Goal: Information Seeking & Learning: Learn about a topic

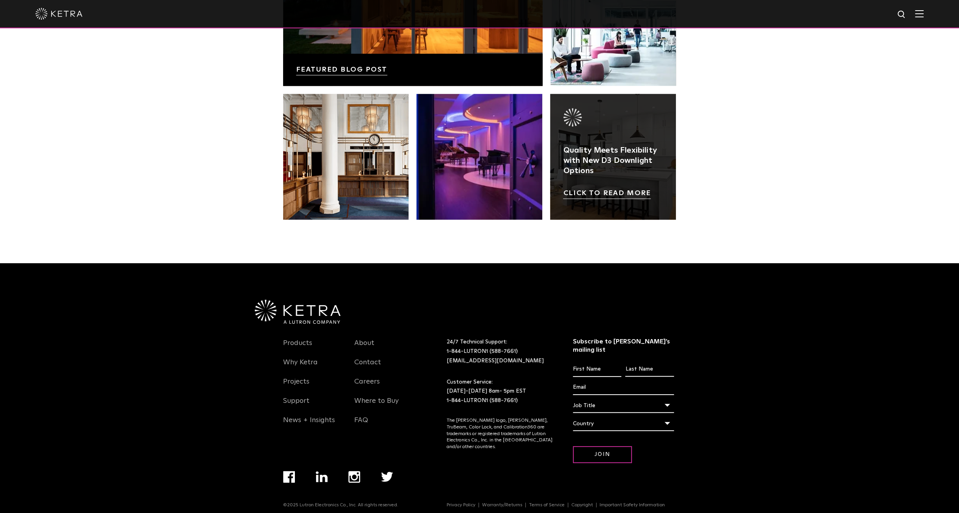
scroll to position [1651, 0]
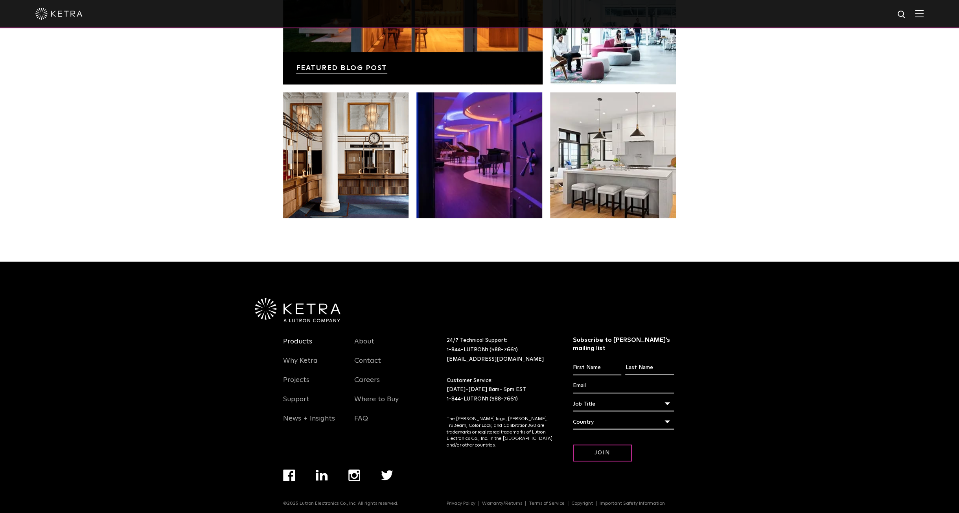
click at [298, 337] on link "Products" at bounding box center [297, 346] width 29 height 18
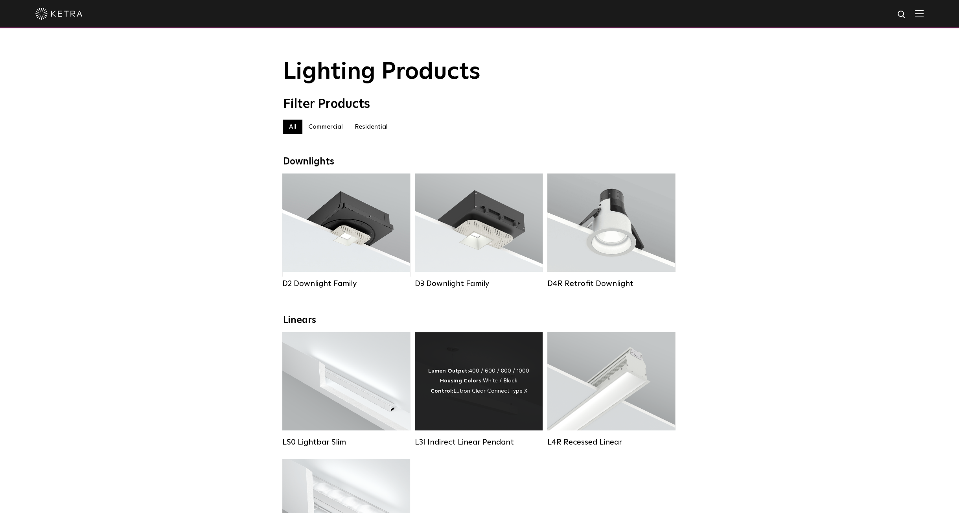
click at [443, 410] on div "Lumen Output: 400 / 600 / 800 / 1000 Housing Colors: White / Black Control: Lut…" at bounding box center [479, 381] width 128 height 98
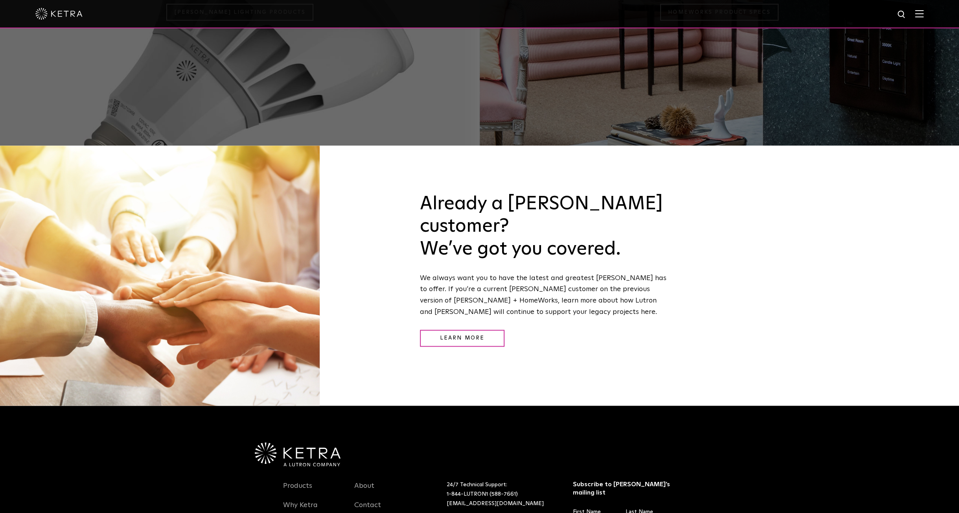
scroll to position [1138, 0]
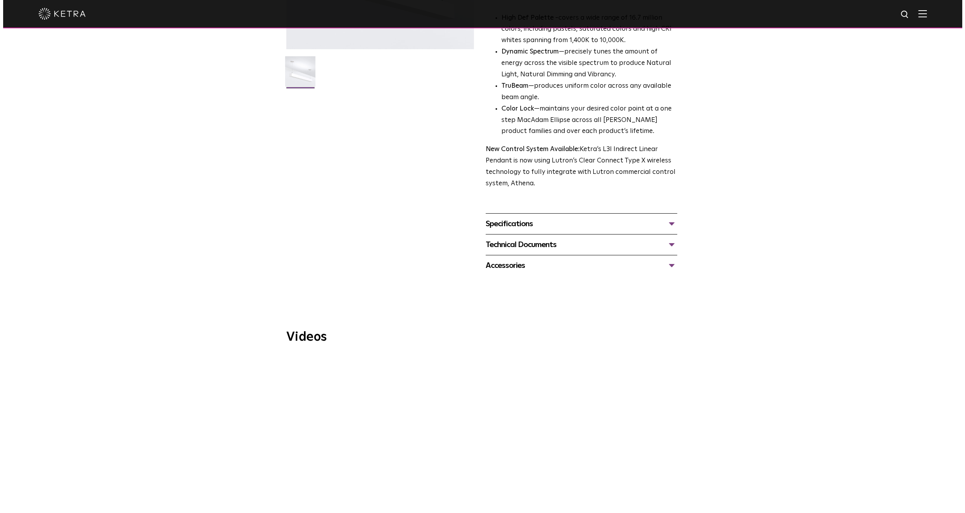
scroll to position [236, 0]
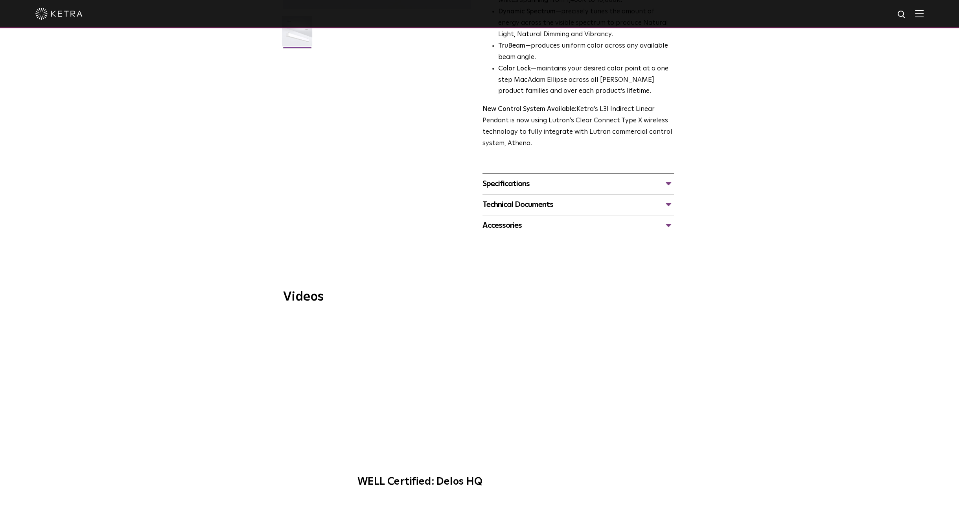
click at [482, 379] on span "WELL Certified: Delos HQ" at bounding box center [479, 405] width 265 height 179
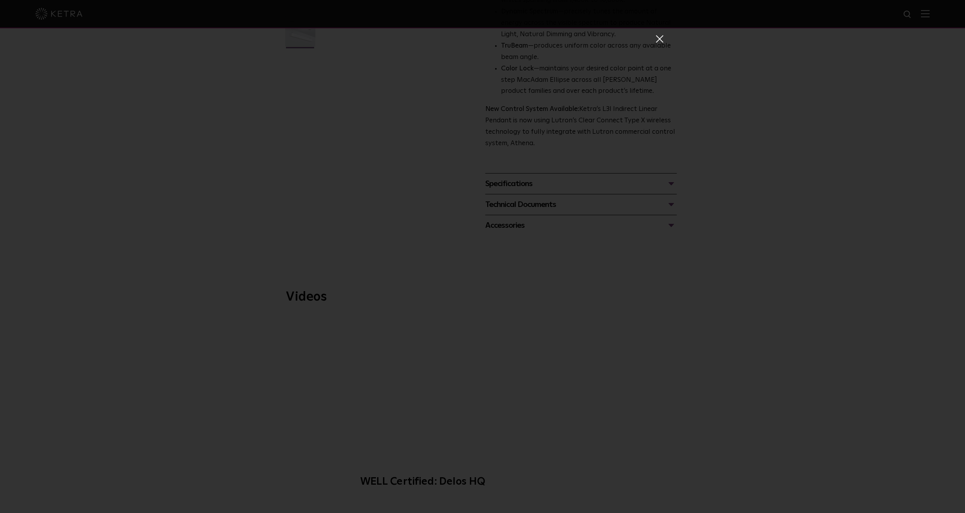
scroll to position [0, 0]
